Goal: Task Accomplishment & Management: Manage account settings

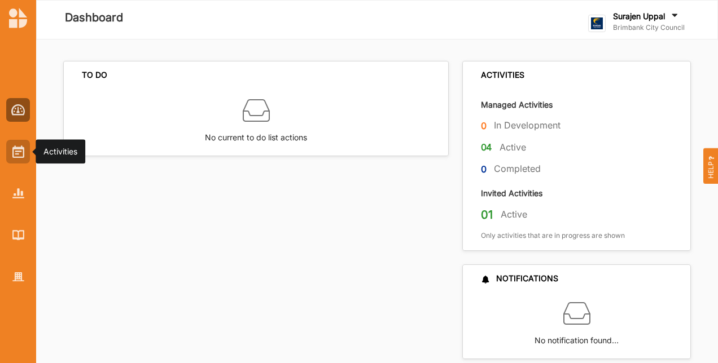
click at [8, 160] on div at bounding box center [18, 152] width 24 height 24
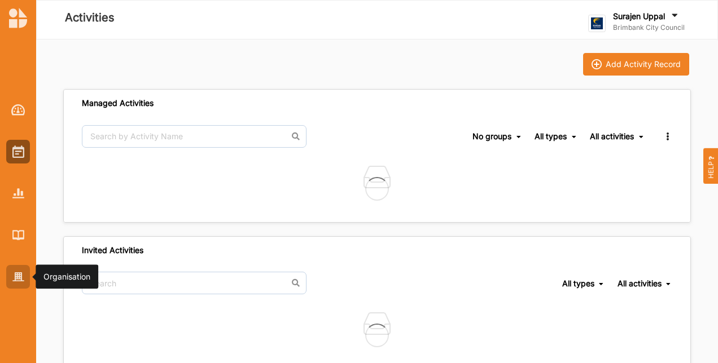
click at [20, 280] on img at bounding box center [18, 278] width 12 height 10
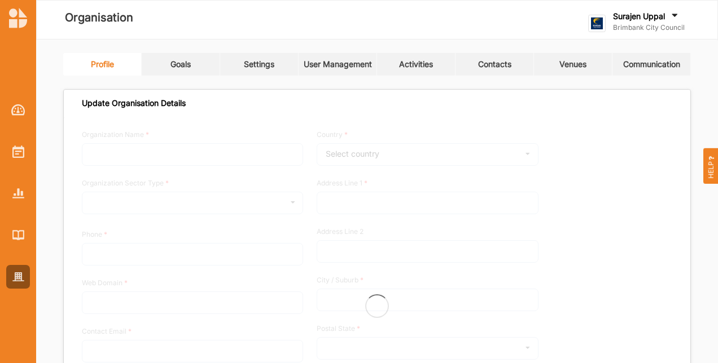
type input "Brimbank City Council"
type input "[PHONE_NUMBER]"
type input "[DOMAIN_NAME]"
type input "[EMAIL_ADDRESS][DOMAIN_NAME]"
type input "[STREET_ADDRESS]"
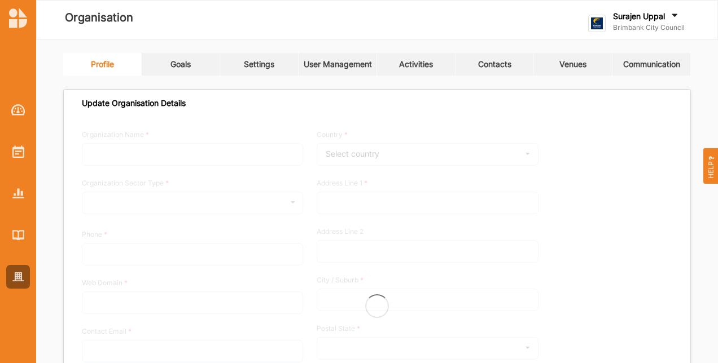
type input "Sunshine"
type input "3020"
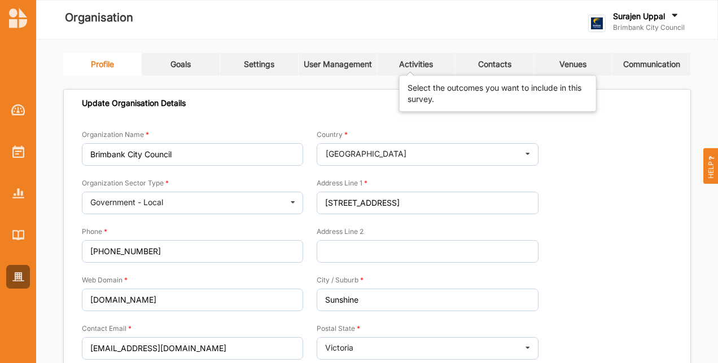
click at [408, 65] on div "Activities" at bounding box center [416, 64] width 34 height 10
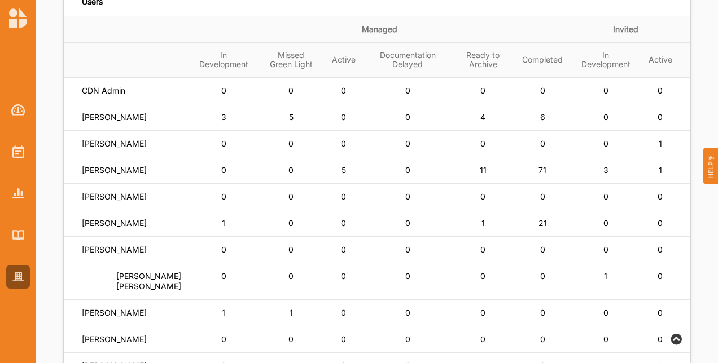
scroll to position [113, 0]
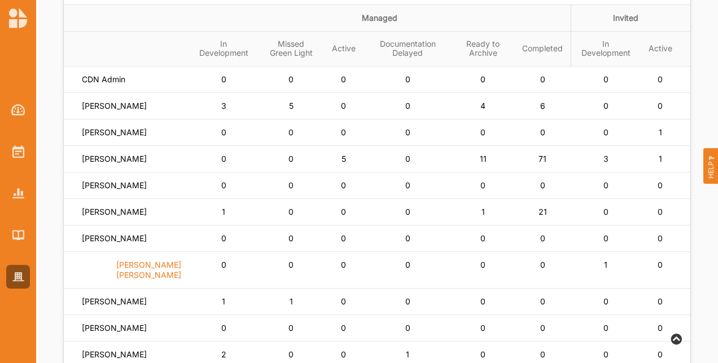
click at [115, 276] on label "[PERSON_NAME] [PERSON_NAME]" at bounding box center [131, 270] width 99 height 20
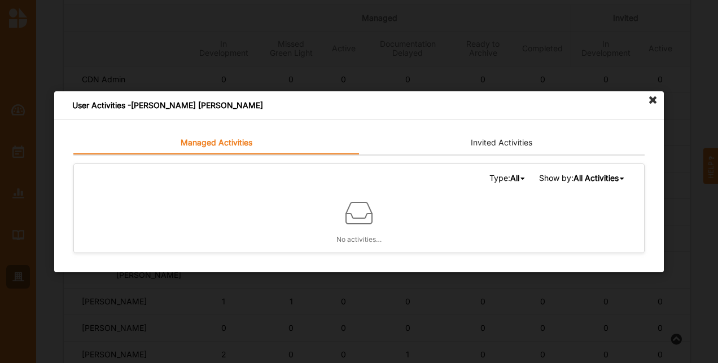
click at [533, 148] on link "Invited Activities" at bounding box center [501, 143] width 285 height 23
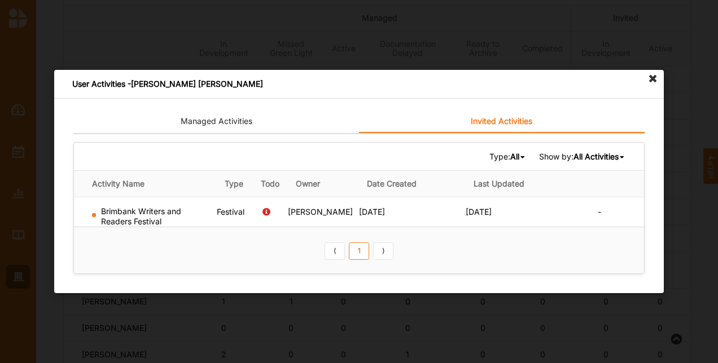
click at [651, 81] on icon at bounding box center [653, 79] width 18 height 18
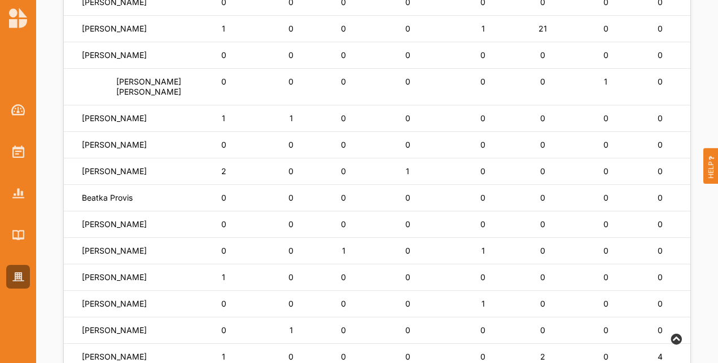
scroll to position [339, 0]
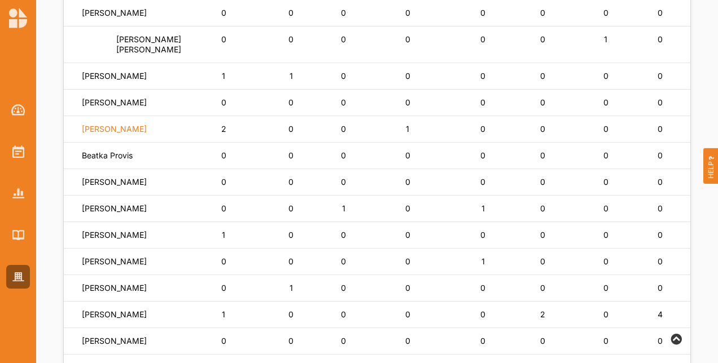
click at [121, 134] on label "[PERSON_NAME]" at bounding box center [114, 129] width 65 height 10
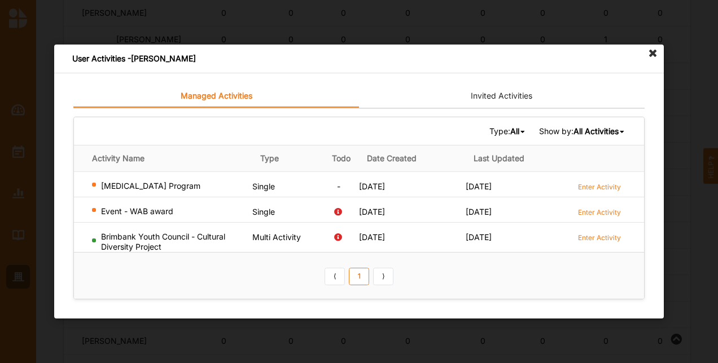
click at [656, 52] on icon at bounding box center [653, 54] width 18 height 18
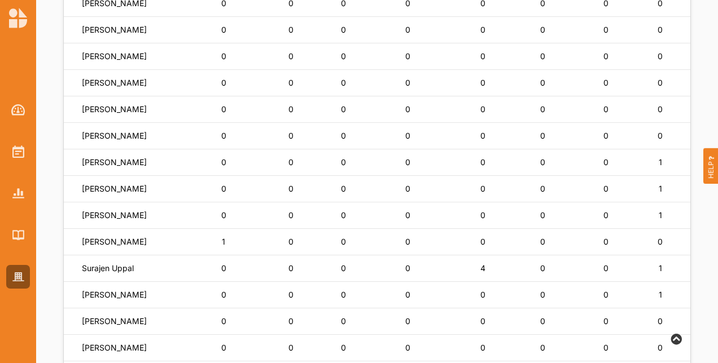
scroll to position [833, 0]
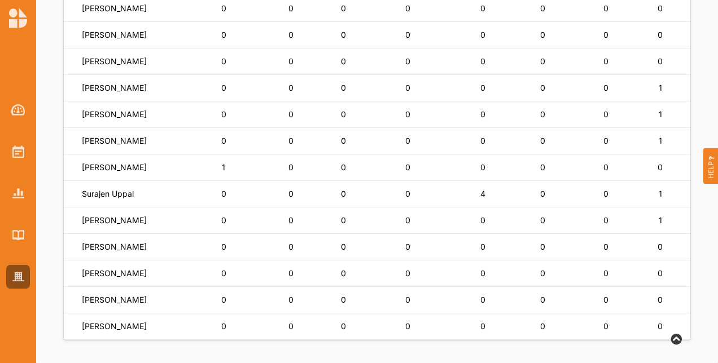
click at [3, 144] on div at bounding box center [18, 184] width 36 height 209
click at [8, 150] on div at bounding box center [18, 152] width 24 height 24
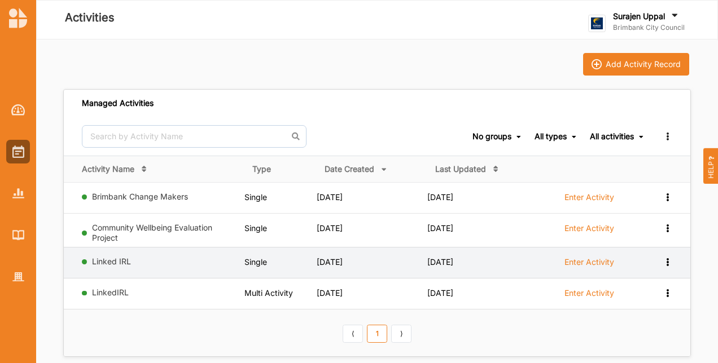
click at [597, 262] on label "Enter Activity" at bounding box center [589, 262] width 50 height 10
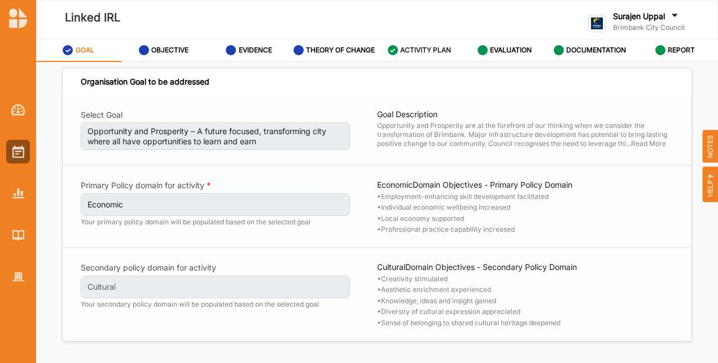
click at [412, 52] on label "ACTIVITY PLAN" at bounding box center [425, 50] width 51 height 9
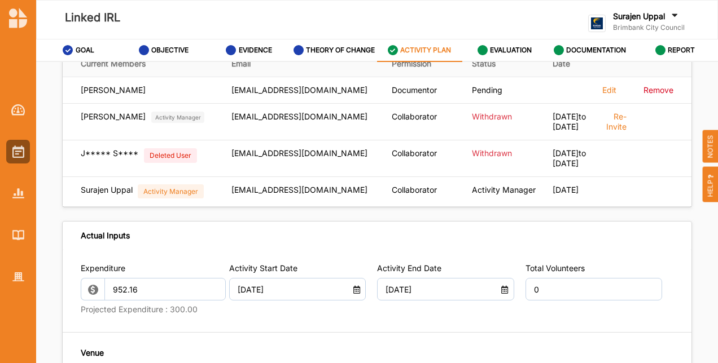
scroll to position [508, 0]
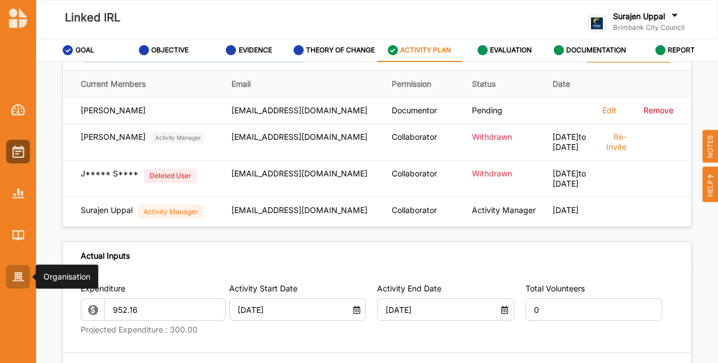
click at [15, 279] on img at bounding box center [18, 278] width 12 height 10
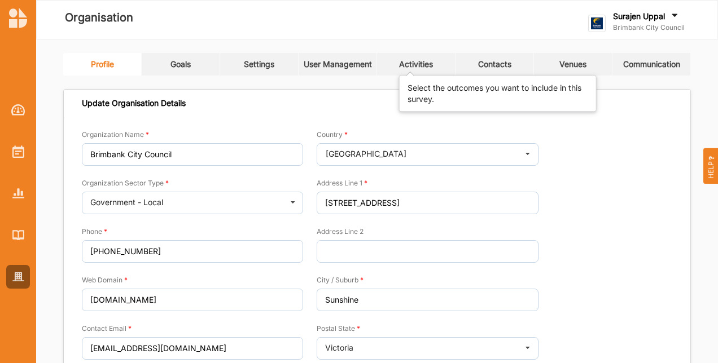
click at [423, 63] on div "Activities" at bounding box center [416, 64] width 34 height 10
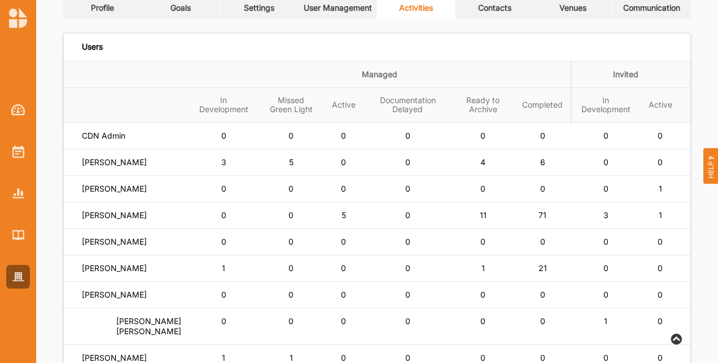
scroll to position [113, 0]
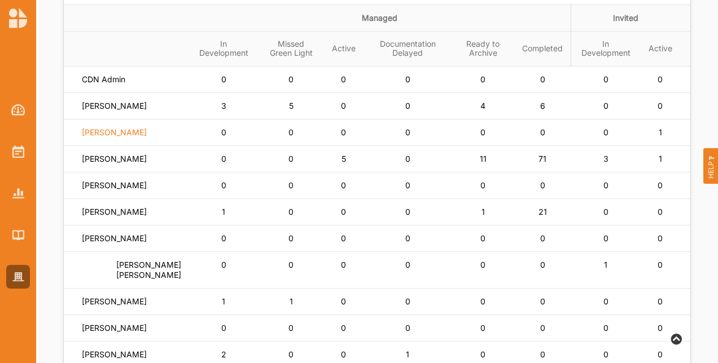
click at [104, 138] on label "[PERSON_NAME]" at bounding box center [114, 133] width 65 height 10
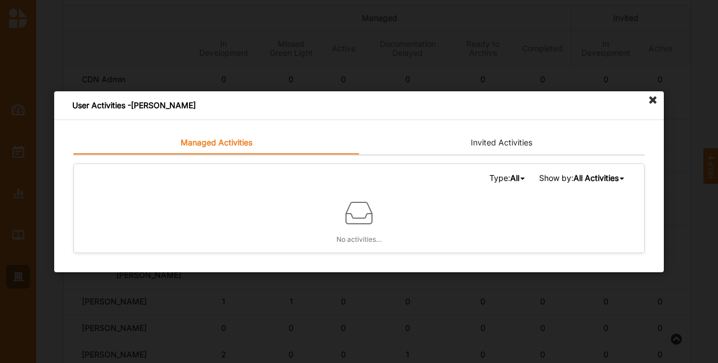
click at [491, 140] on link "Invited Activities" at bounding box center [501, 143] width 285 height 23
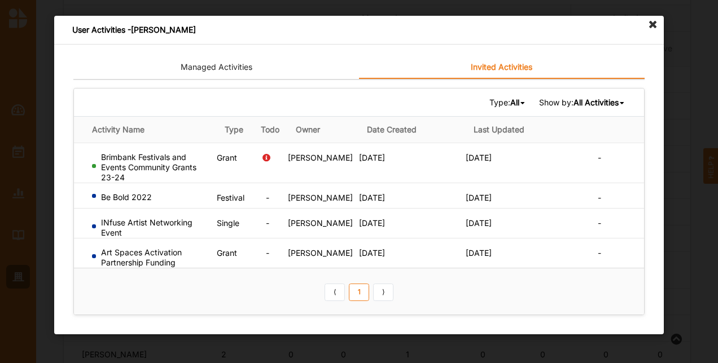
click at [651, 25] on icon at bounding box center [653, 25] width 18 height 18
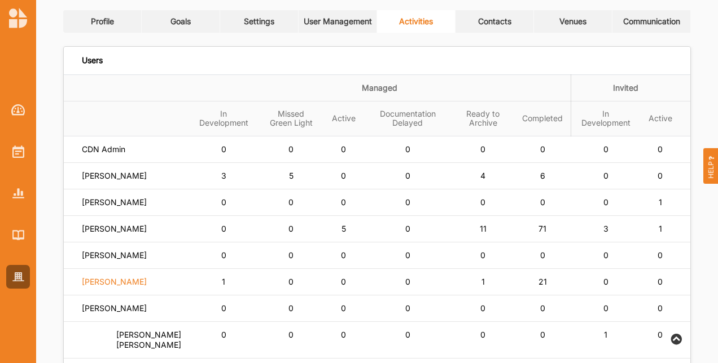
scroll to position [0, 0]
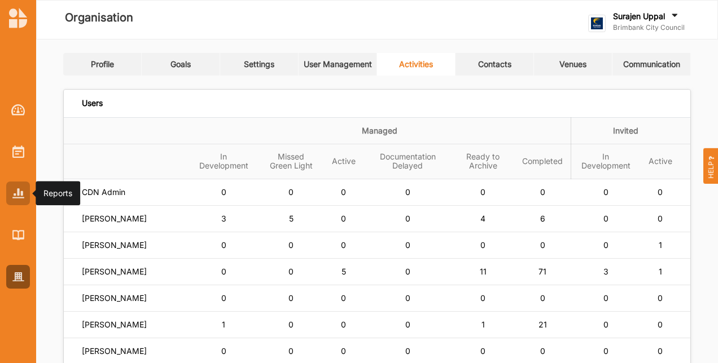
click at [7, 196] on div at bounding box center [18, 194] width 24 height 24
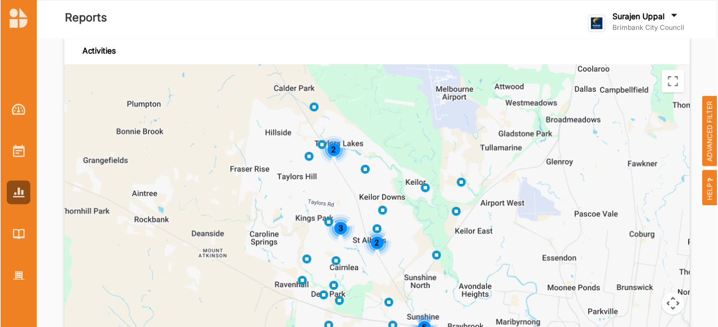
scroll to position [2595, 0]
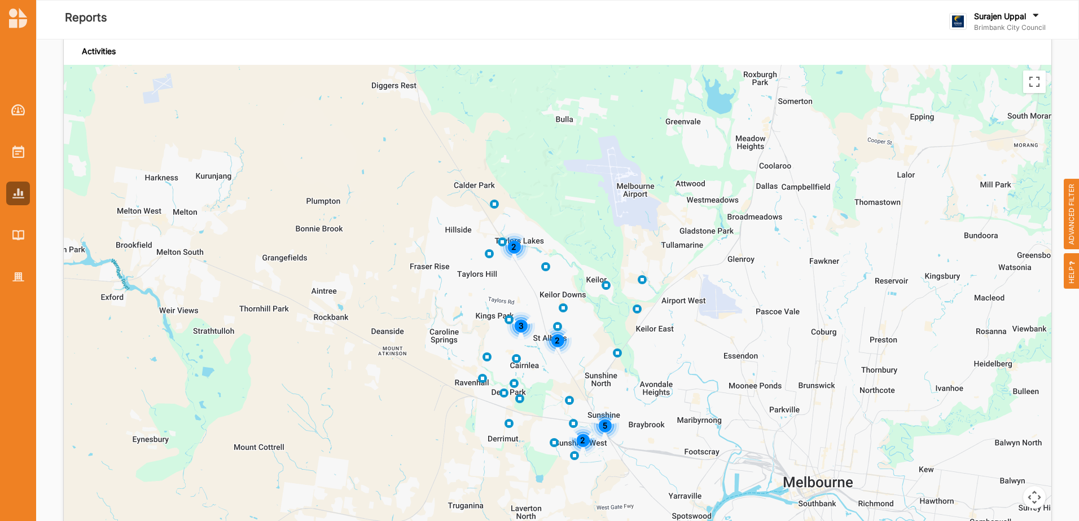
click at [717, 204] on div "2 3 5 2 2" at bounding box center [557, 325] width 987 height 521
